Goal: Task Accomplishment & Management: Use online tool/utility

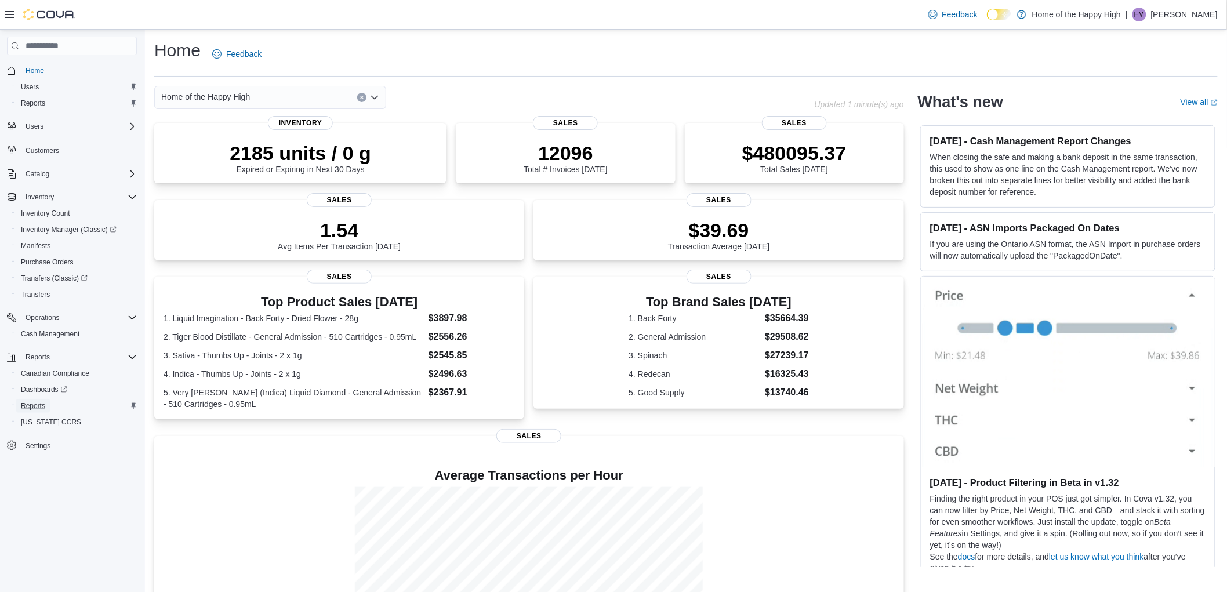
click at [38, 405] on span "Reports" at bounding box center [33, 405] width 24 height 9
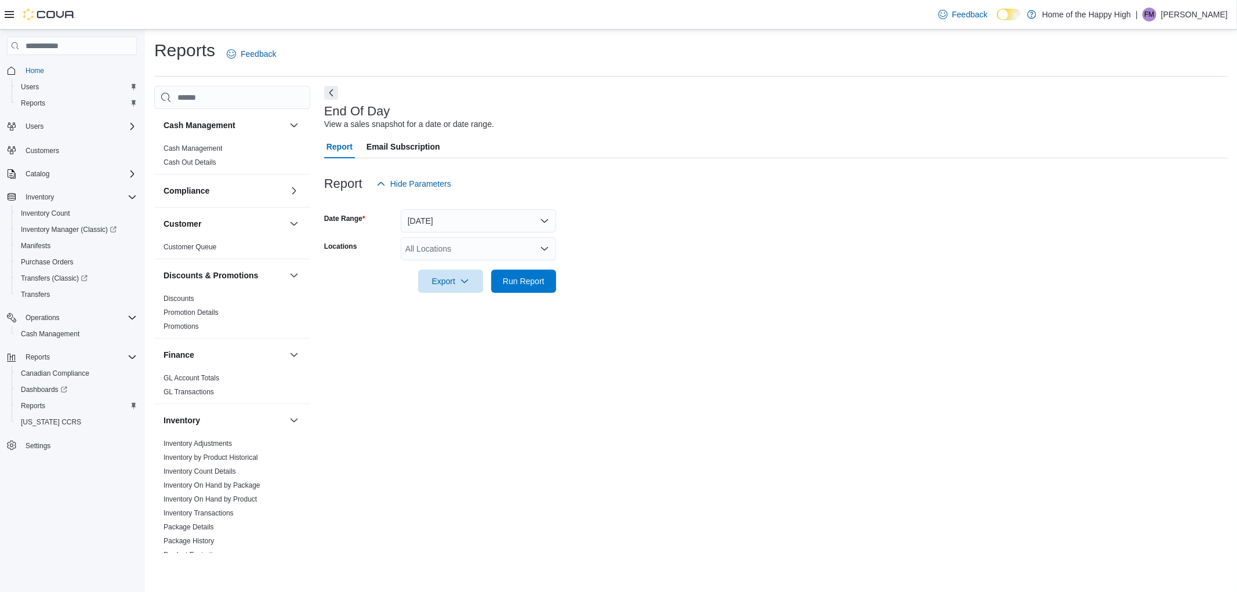
click at [487, 238] on div "All Locations" at bounding box center [478, 248] width 155 height 23
type input "******"
click at [522, 291] on span "Ottawa - York Street - Fire & Flower" at bounding box center [513, 286] width 128 height 12
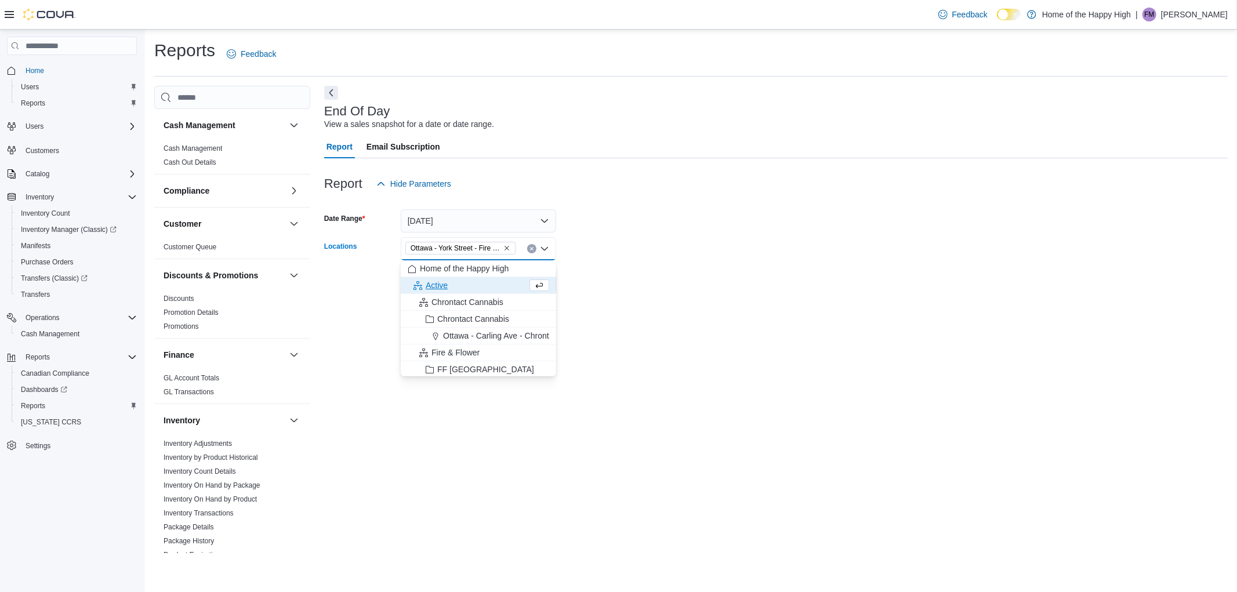
click at [717, 302] on div at bounding box center [775, 300] width 903 height 14
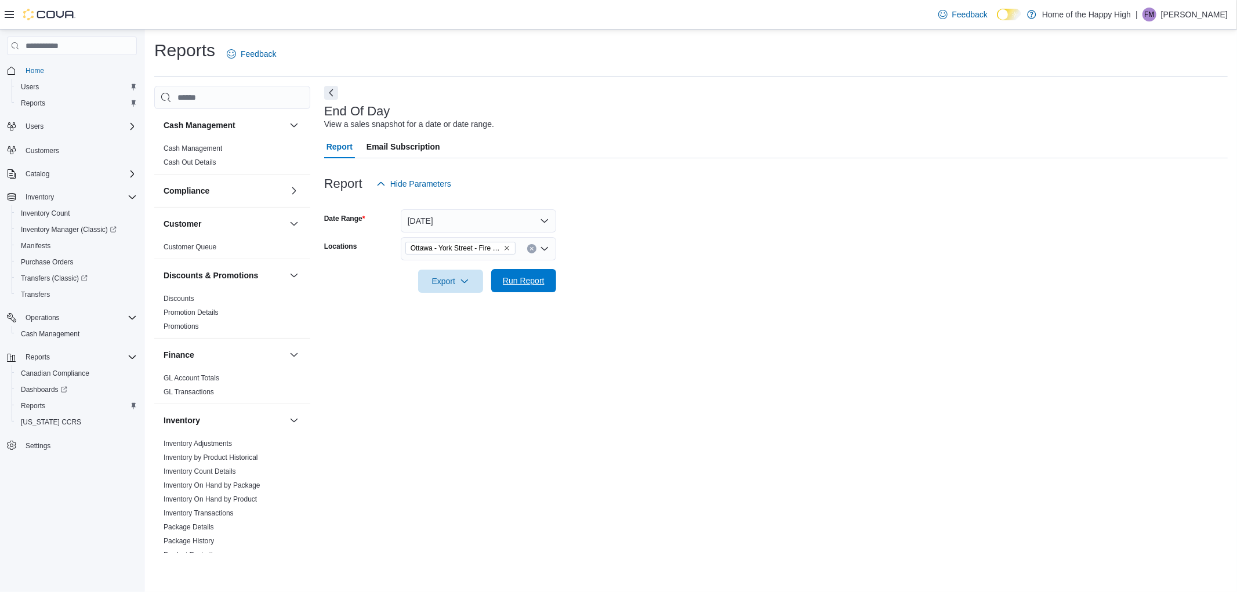
click at [536, 290] on span "Run Report" at bounding box center [523, 280] width 51 height 23
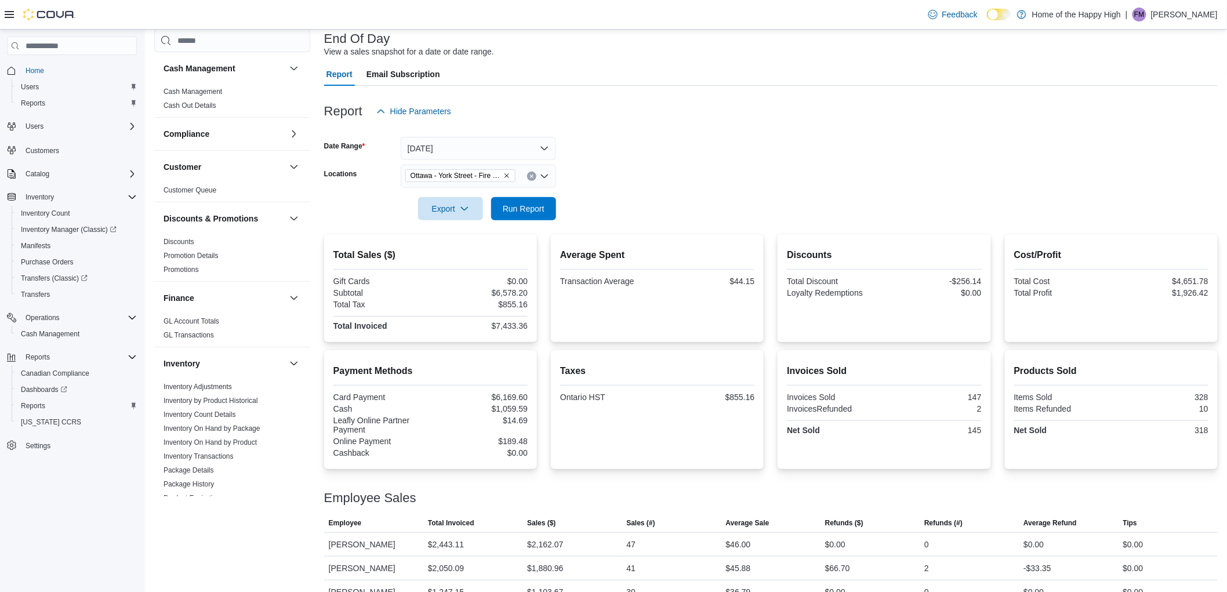
scroll to position [141, 0]
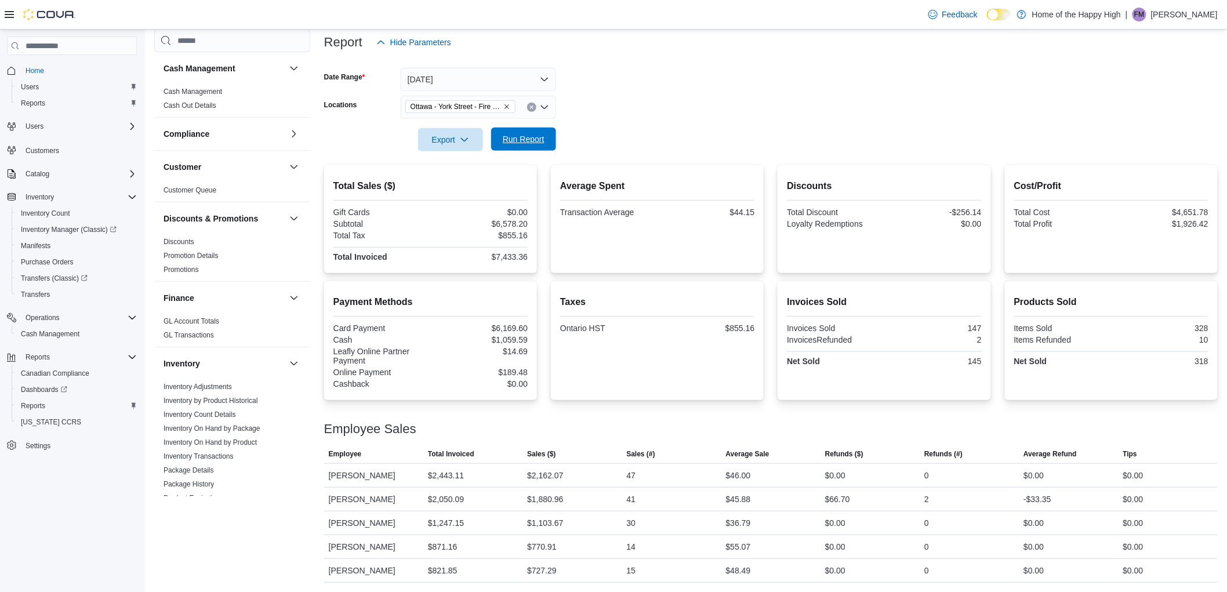
click at [513, 135] on span "Run Report" at bounding box center [524, 139] width 42 height 12
